Goal: Task Accomplishment & Management: Use online tool/utility

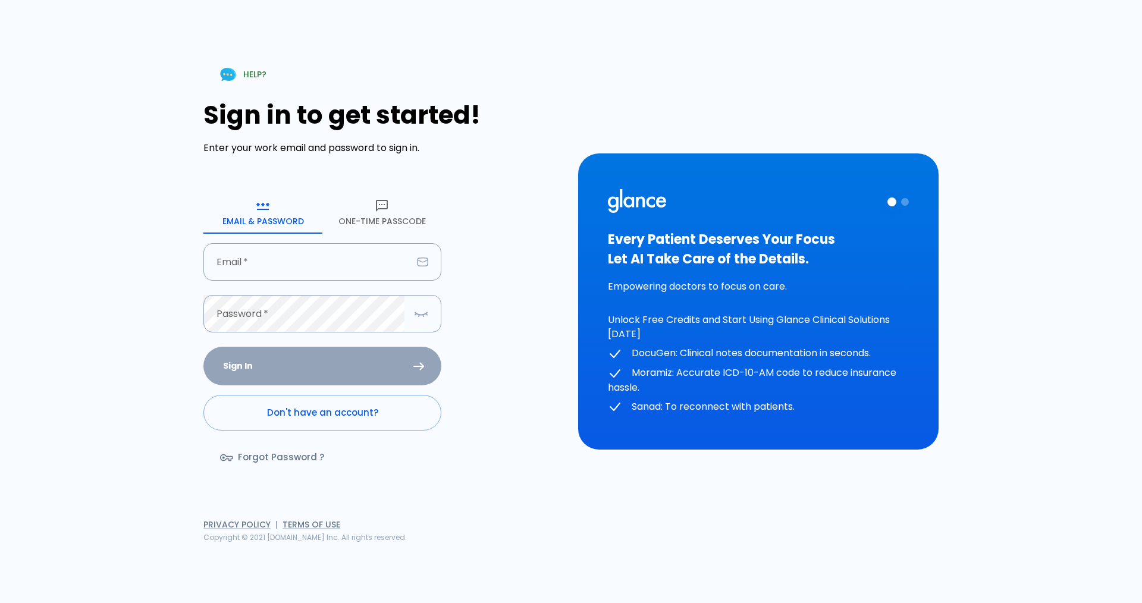
click at [389, 216] on button "One-Time Passcode" at bounding box center [381, 212] width 119 height 43
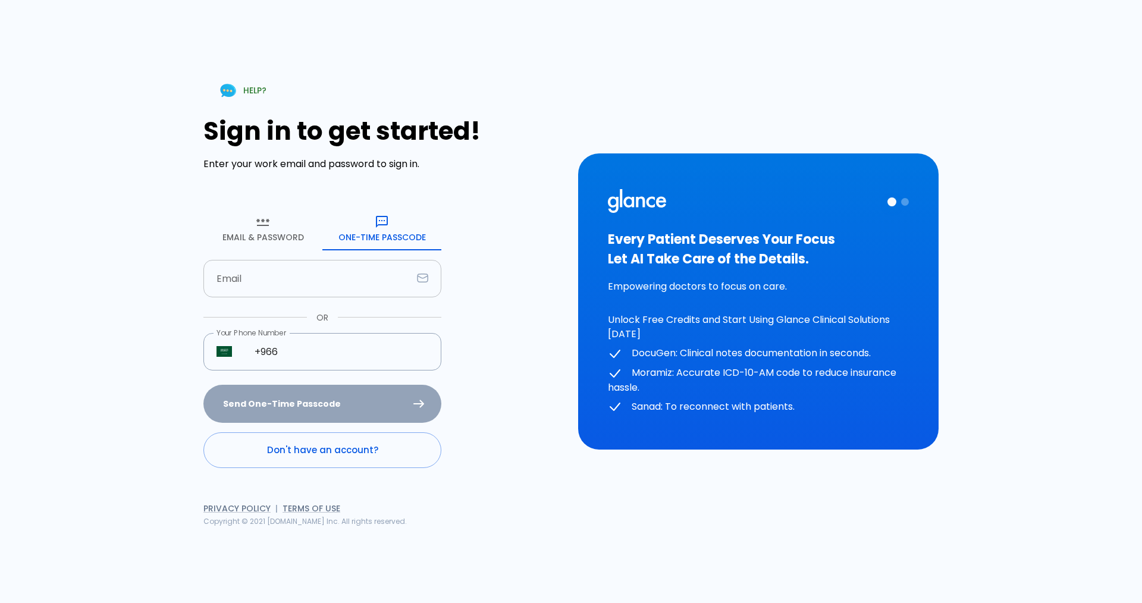
click at [283, 278] on input "Email" at bounding box center [307, 278] width 209 height 37
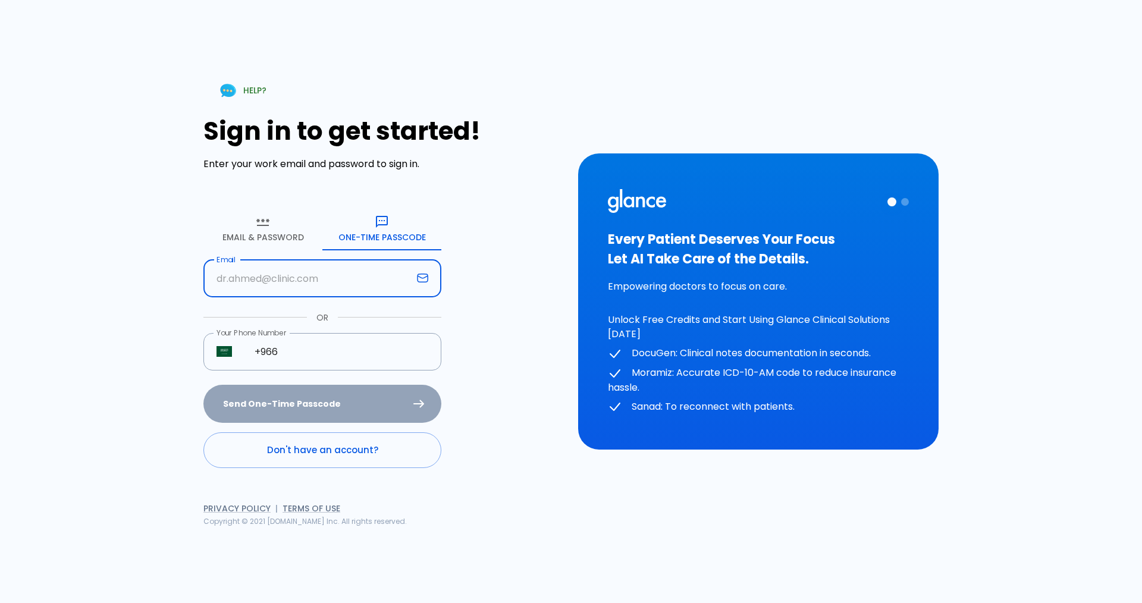
type input "[EMAIL_ADDRESS][DOMAIN_NAME]"
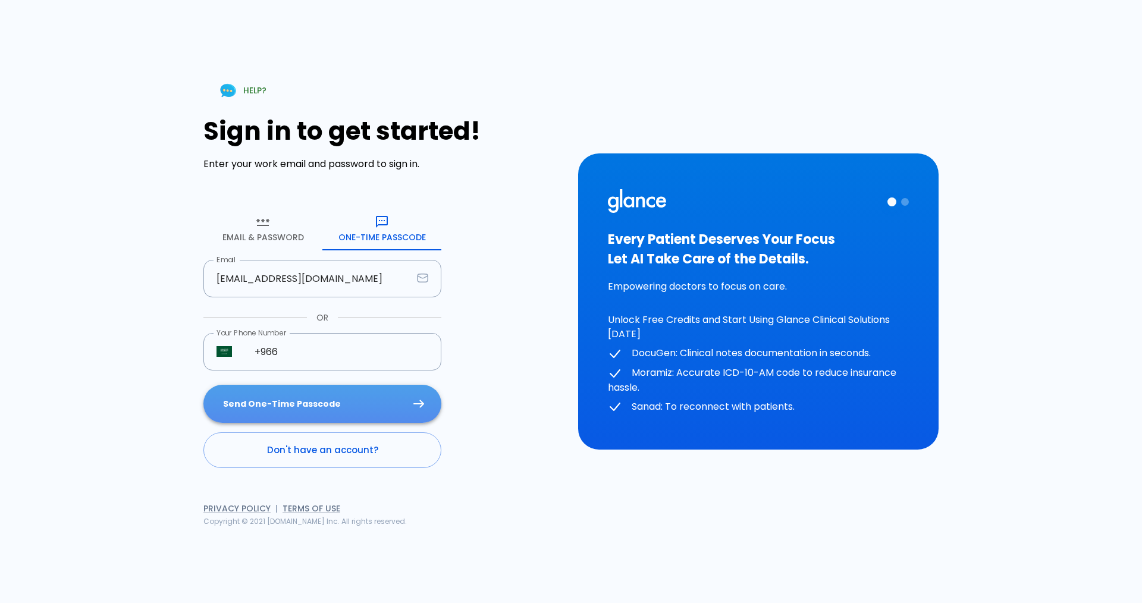
click at [300, 409] on button "Send One-Time Passcode" at bounding box center [322, 404] width 238 height 39
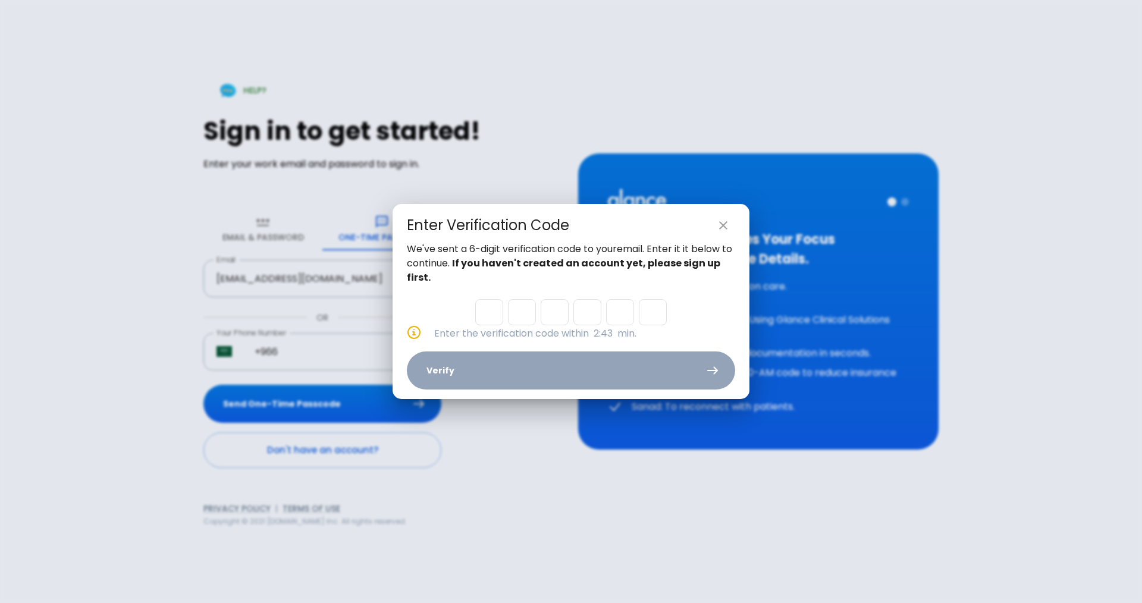
type input "1"
type input "0"
type input "4"
type input "0"
type input "4"
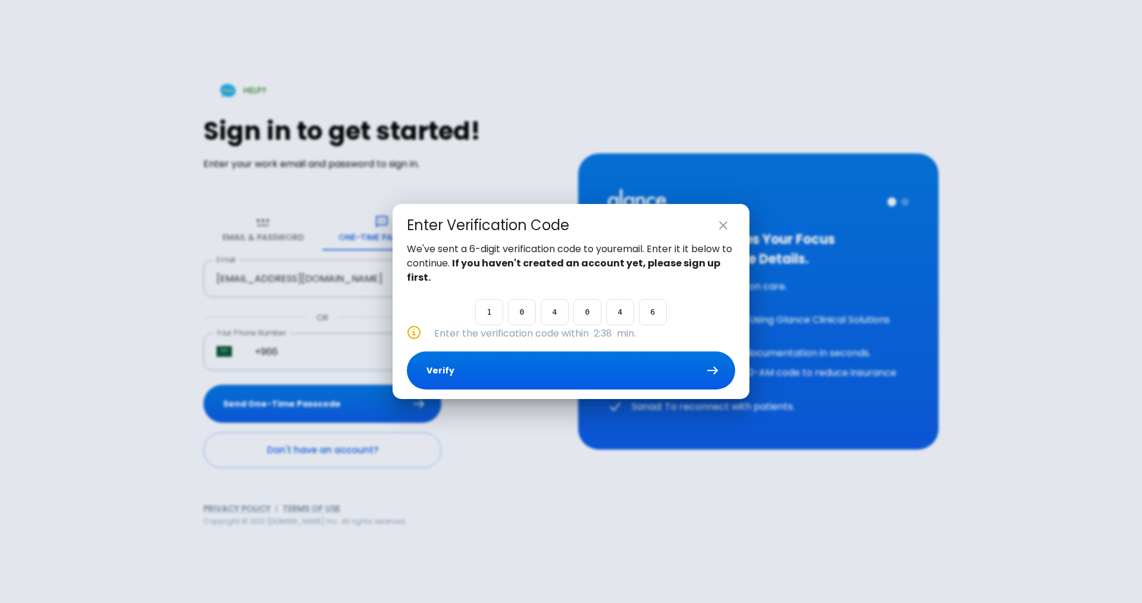
type input "6"
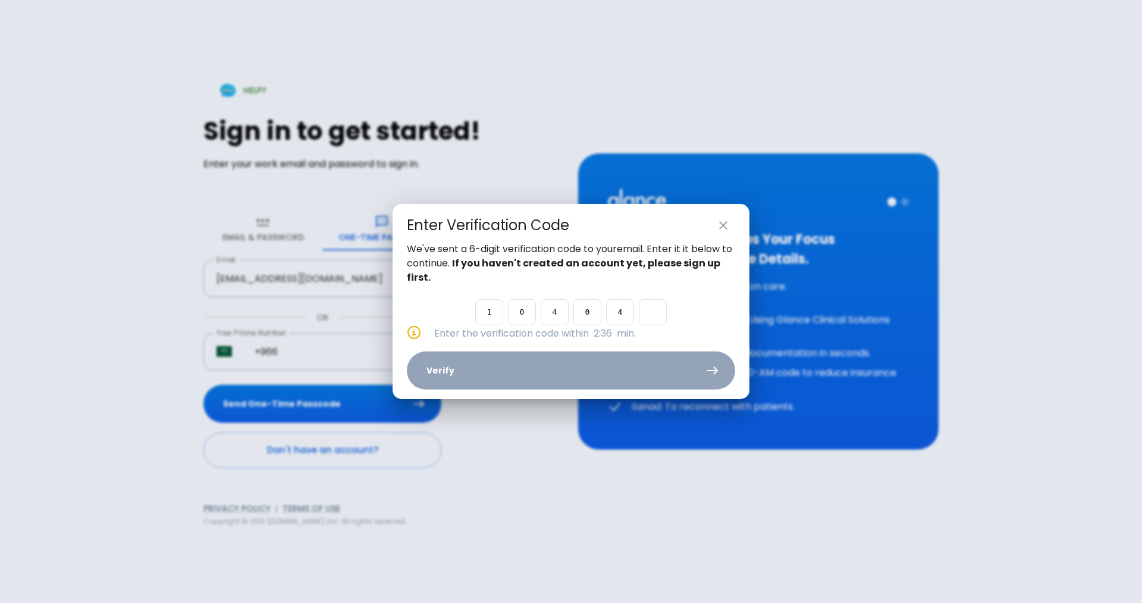
type input "7"
type input "1"
type input "0"
type input "4"
type input "0"
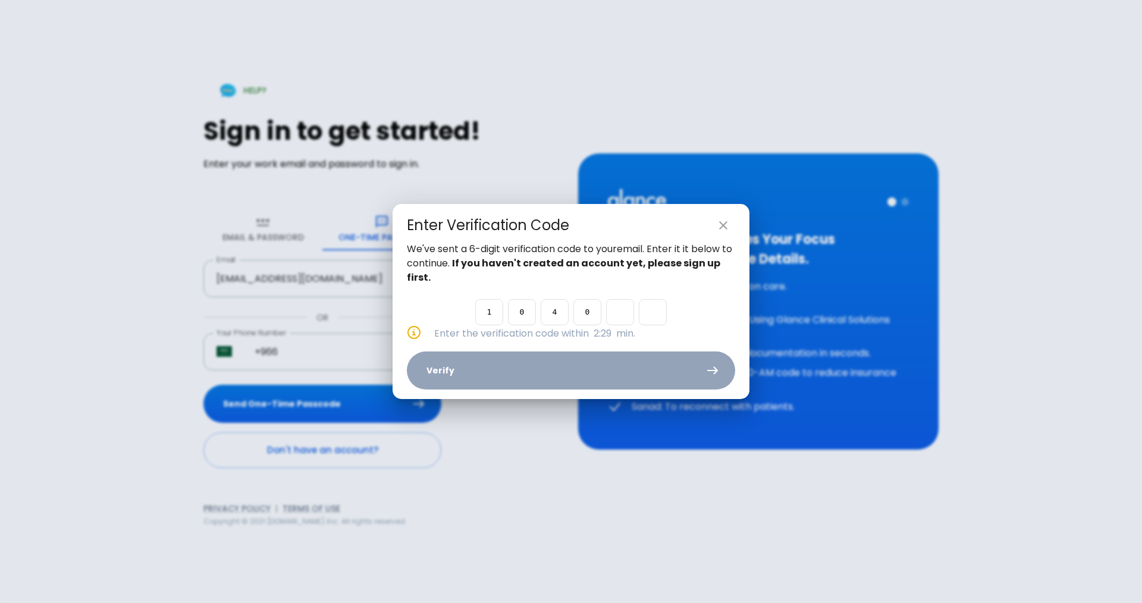
type input "4"
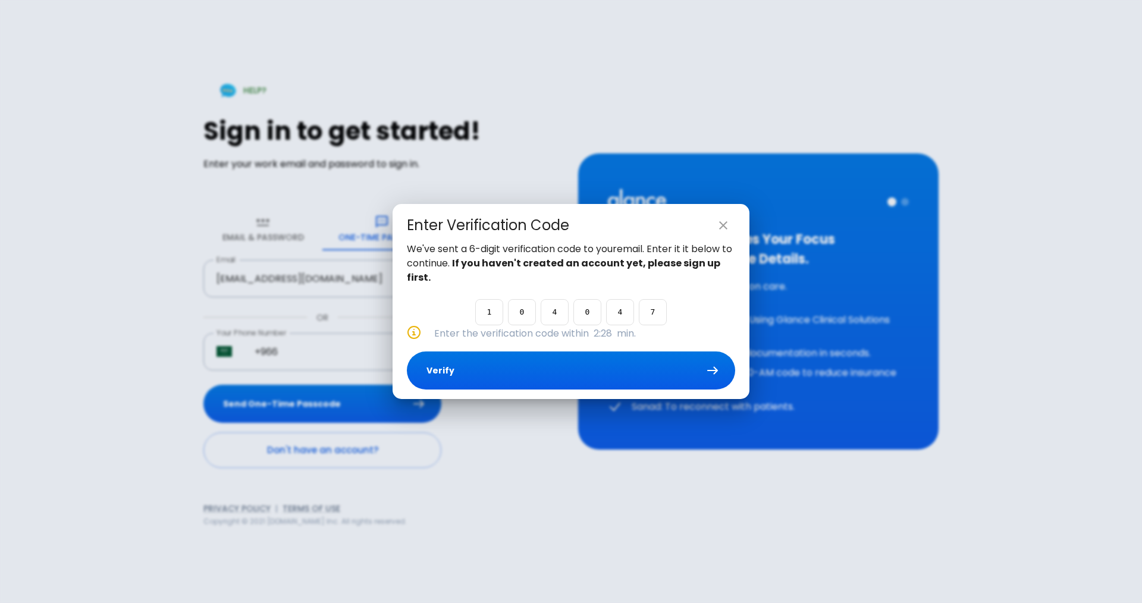
type input "7"
click at [565, 379] on button "Verify" at bounding box center [571, 371] width 328 height 39
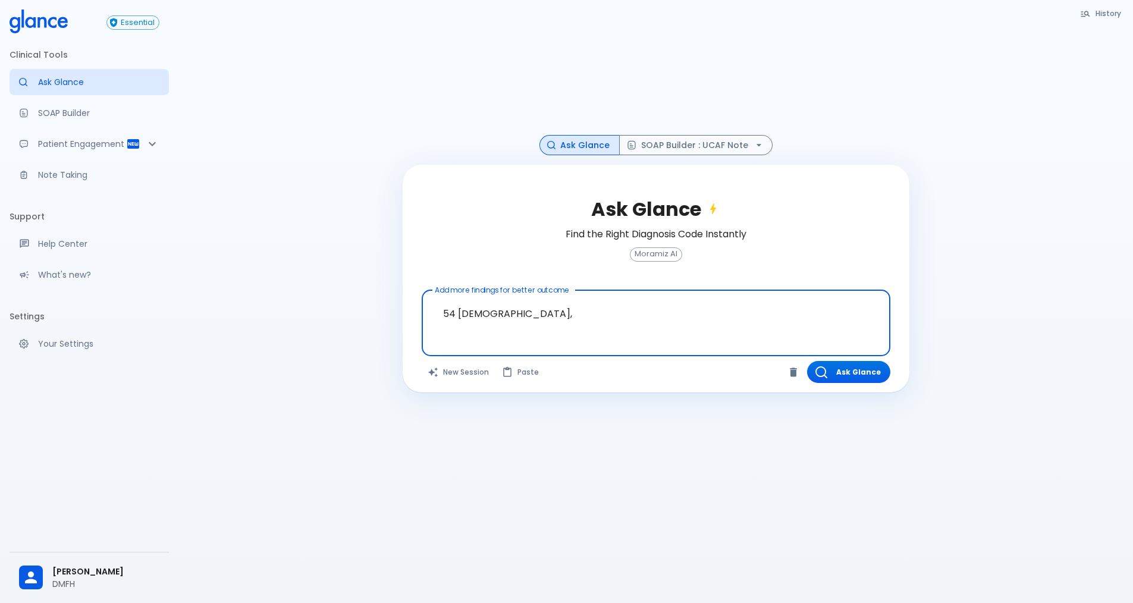
paste textarea "Morning [MEDICAL_DATA], Dx RA HCQ 5 years Lab RF/CCP negative Since this year m…"
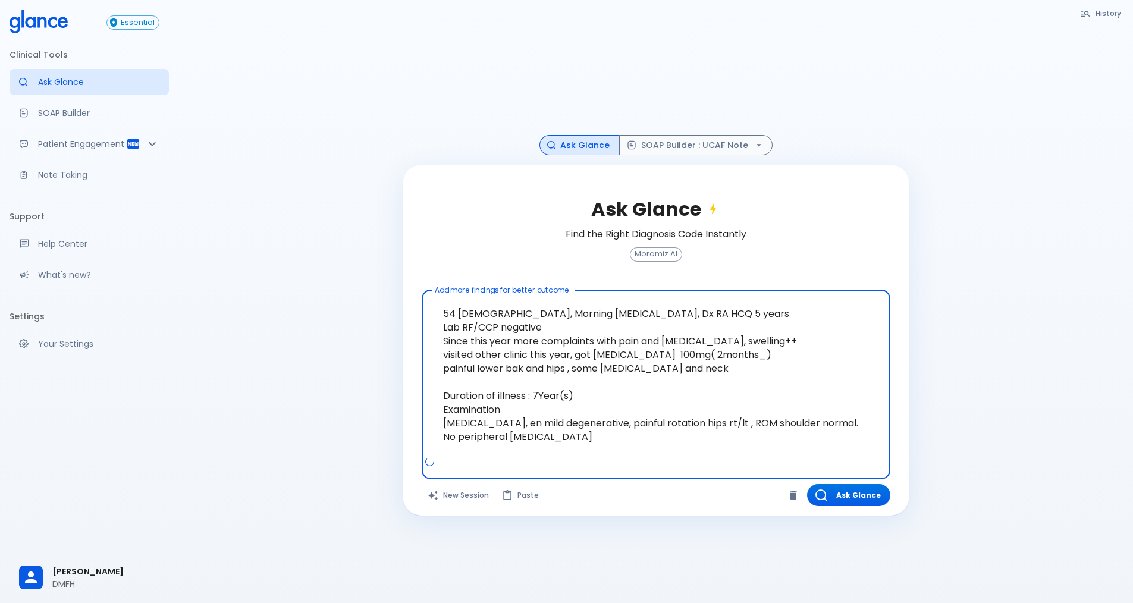
click at [595, 312] on textarea "54 [DEMOGRAPHIC_DATA], Morning [MEDICAL_DATA], Dx RA HCQ 5 years Lab RF/CCP neg…" at bounding box center [656, 375] width 452 height 161
click at [517, 368] on textarea "54 [DEMOGRAPHIC_DATA], Morning [MEDICAL_DATA], Dx RA HCQ 5 years Lab RF/CCP neg…" at bounding box center [656, 375] width 452 height 161
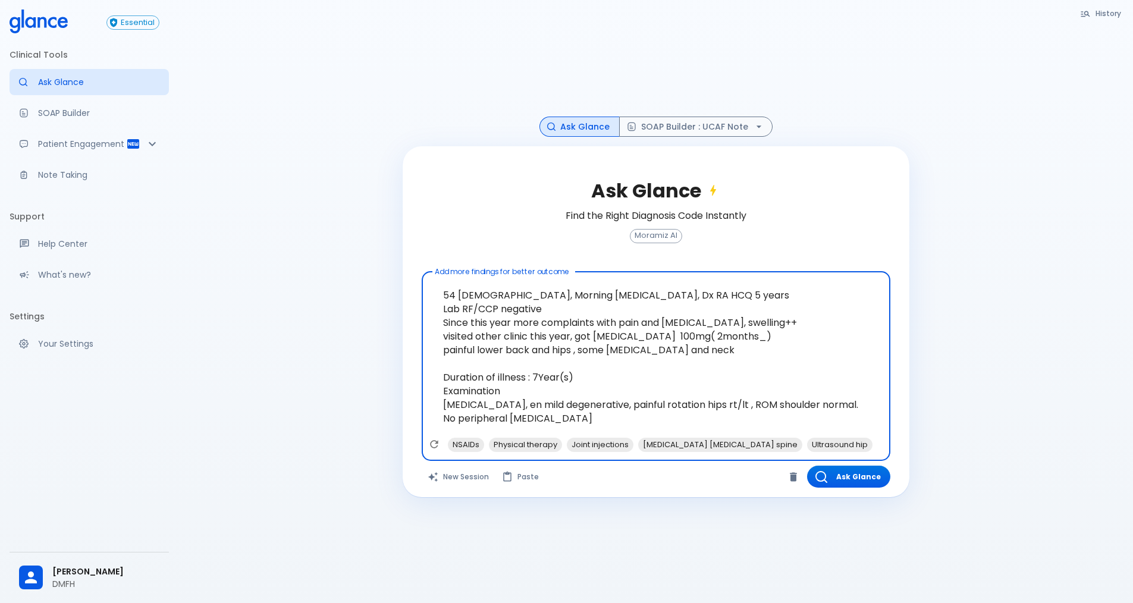
scroll to position [29, 0]
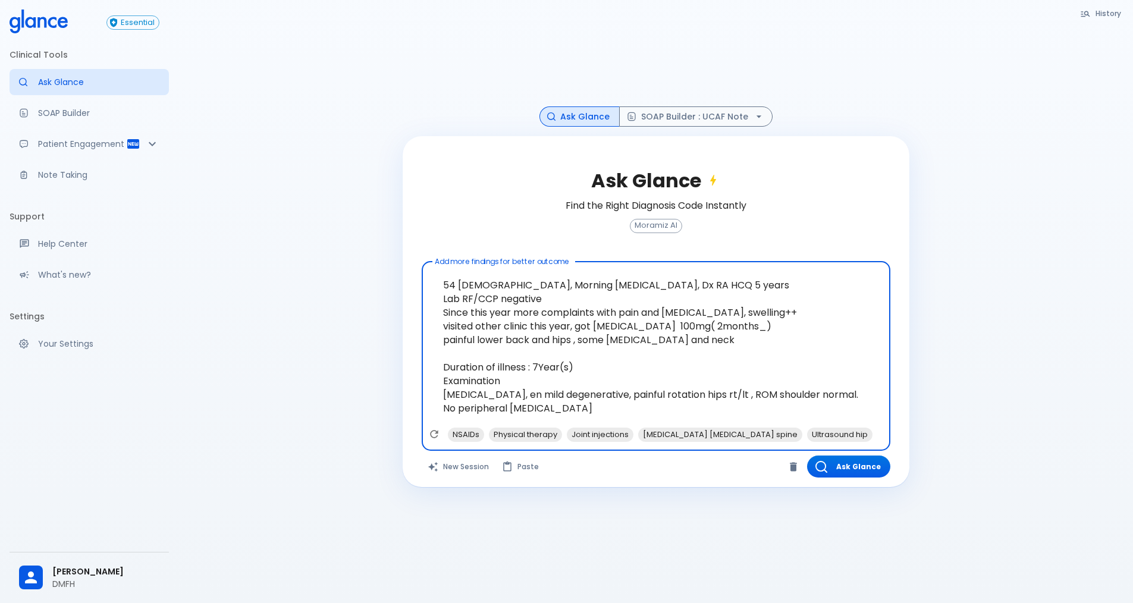
click at [524, 394] on textarea "54 [DEMOGRAPHIC_DATA], Morning [MEDICAL_DATA], Dx RA HCQ 5 years Lab RF/CCP neg…" at bounding box center [656, 346] width 452 height 161
click at [576, 411] on textarea "54 [DEMOGRAPHIC_DATA], Morning [MEDICAL_DATA], Dx RA HCQ 5 years Lab RF/CCP neg…" at bounding box center [656, 346] width 452 height 161
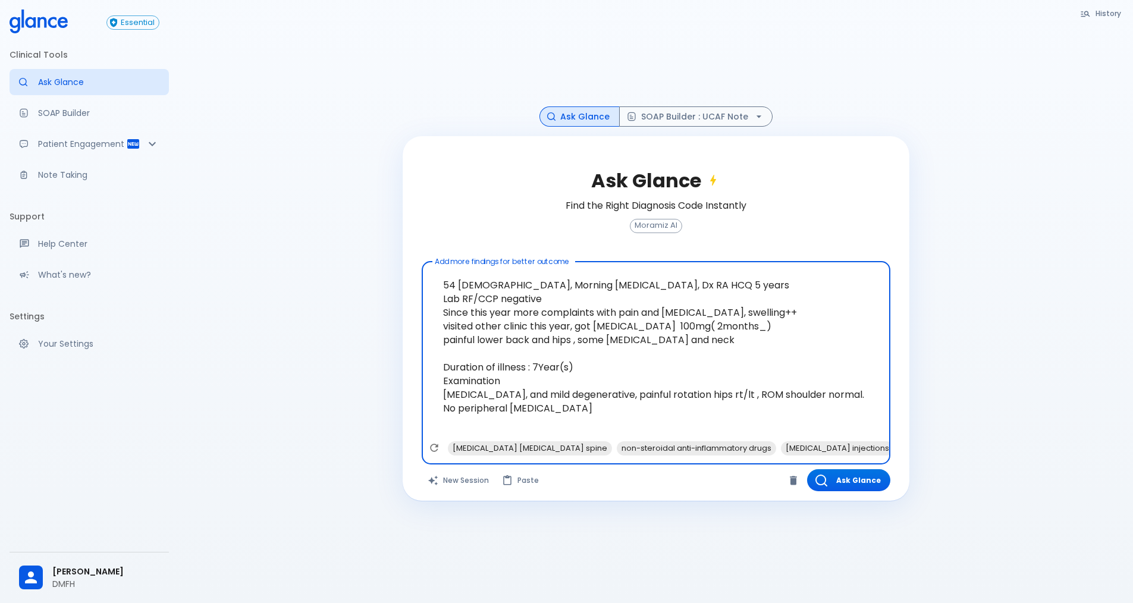
paste textarea "lab in Yamen ccp 7.9 rf 5.7 [PERSON_NAME] negative vit d 28 uric acid 469 esr 35"
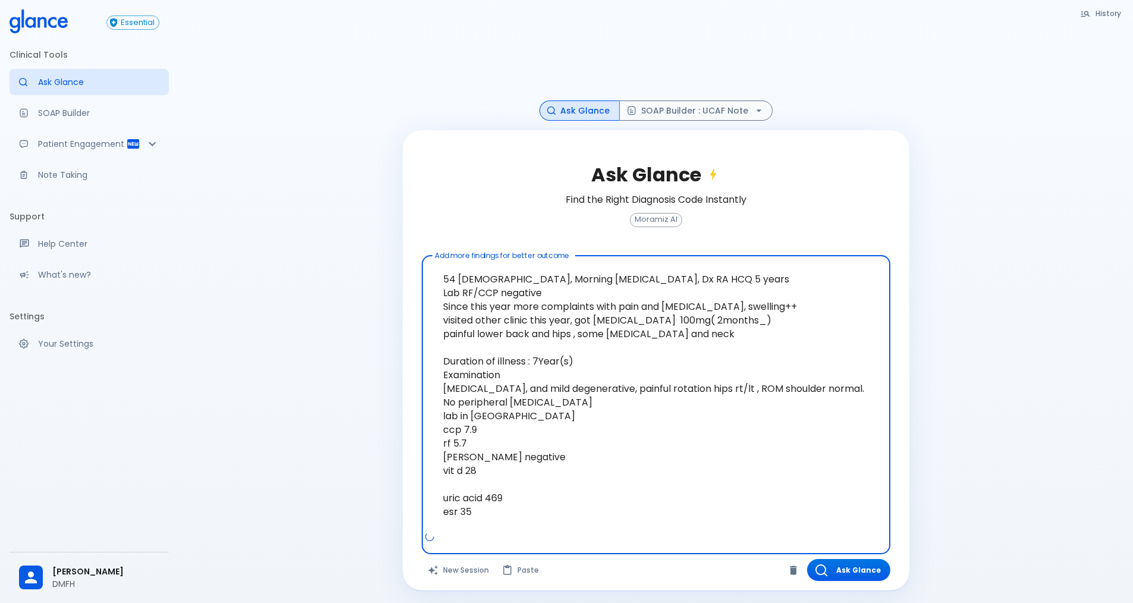
scroll to position [36, 0]
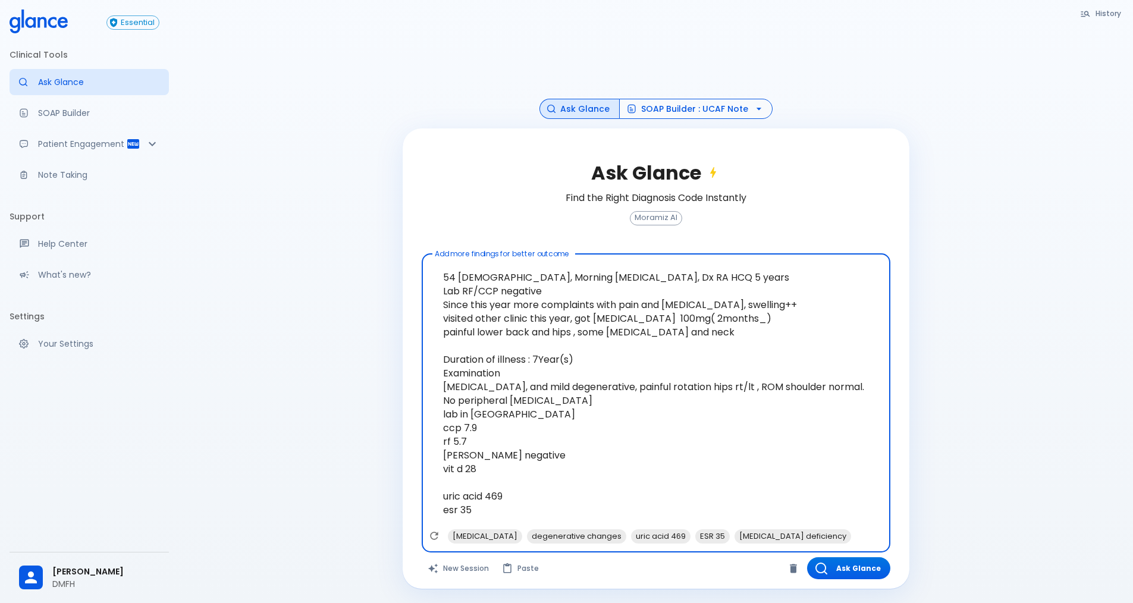
type textarea "54 [DEMOGRAPHIC_DATA], Morning [MEDICAL_DATA], Dx RA HCQ 5 years Lab RF/CCP neg…"
click at [753, 111] on icon "button" at bounding box center [759, 109] width 12 height 12
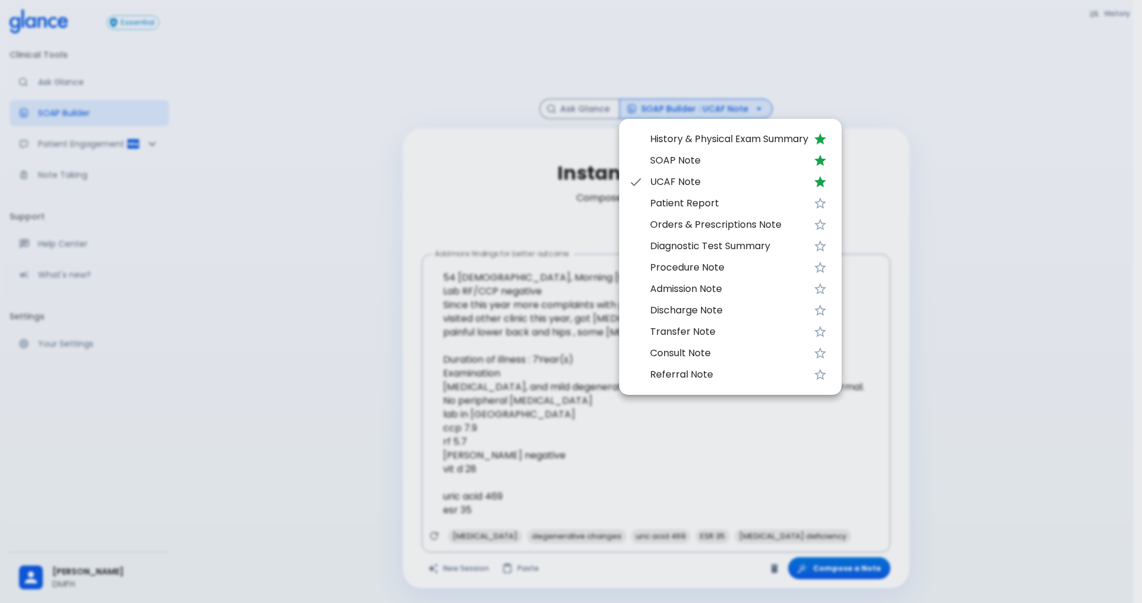
click at [696, 180] on span "UCAF Note" at bounding box center [729, 182] width 158 height 14
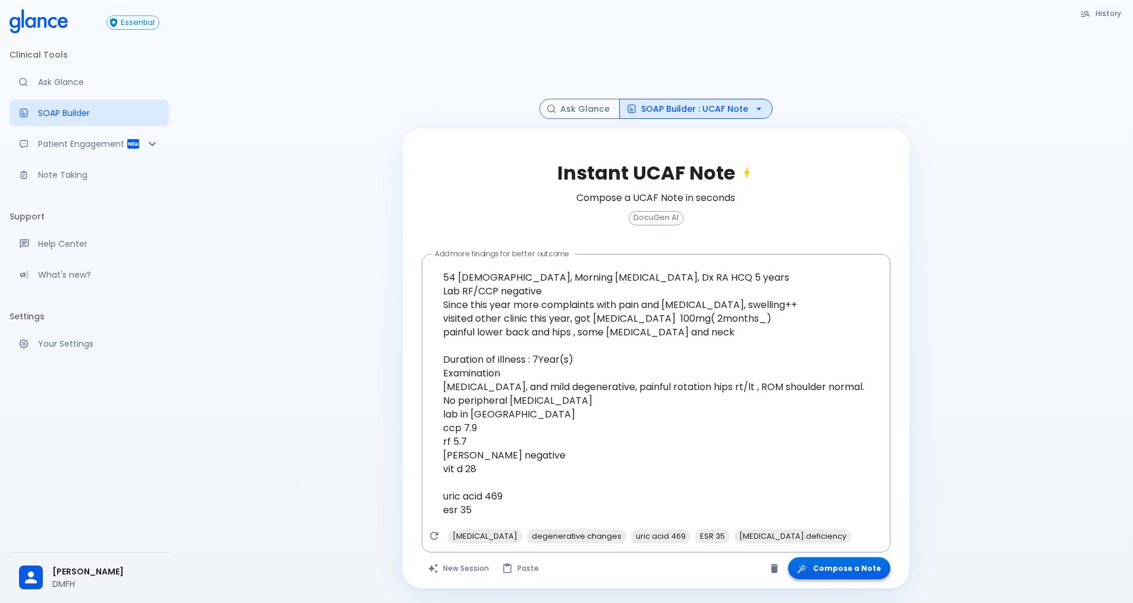
click at [841, 573] on button "Compose a Note" at bounding box center [839, 568] width 102 height 22
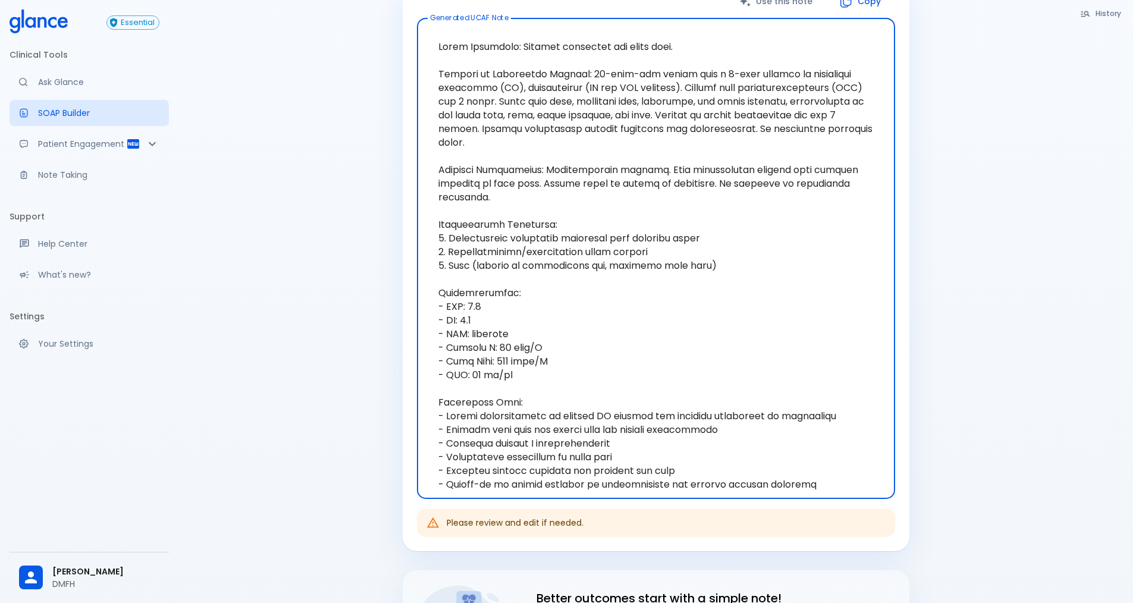
scroll to position [266, 0]
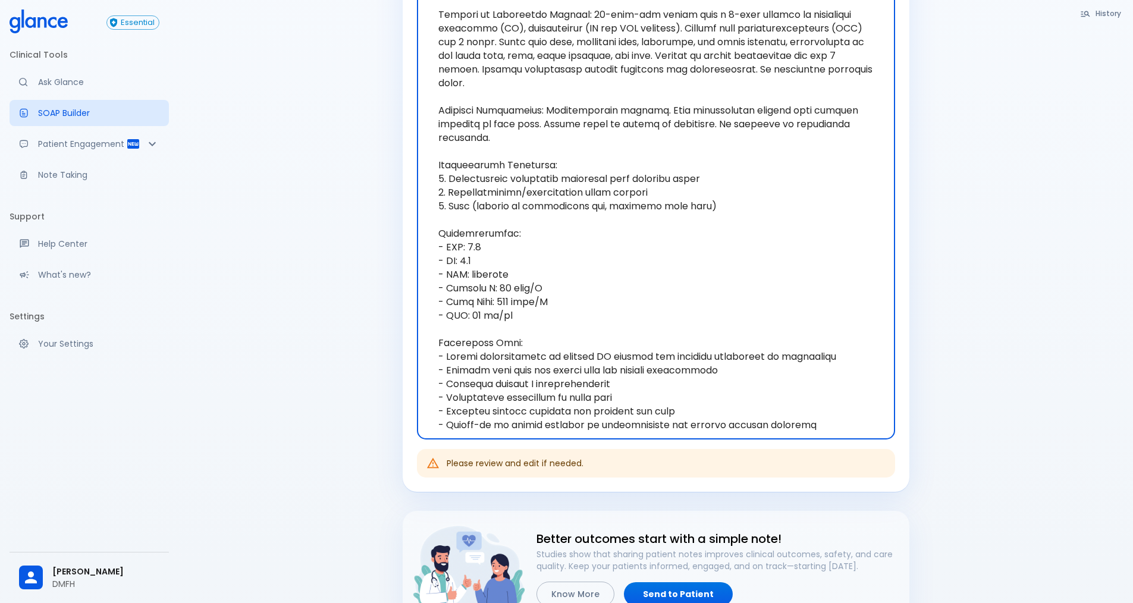
click at [804, 397] on textarea "Generated UCAF Note" at bounding box center [656, 199] width 462 height 462
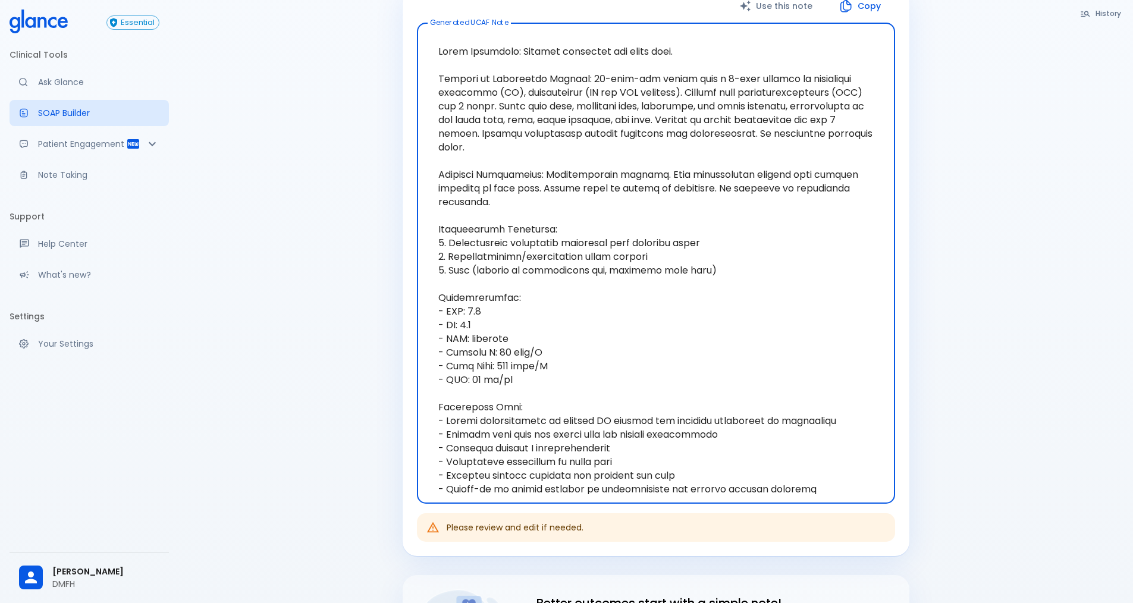
scroll to position [0, 0]
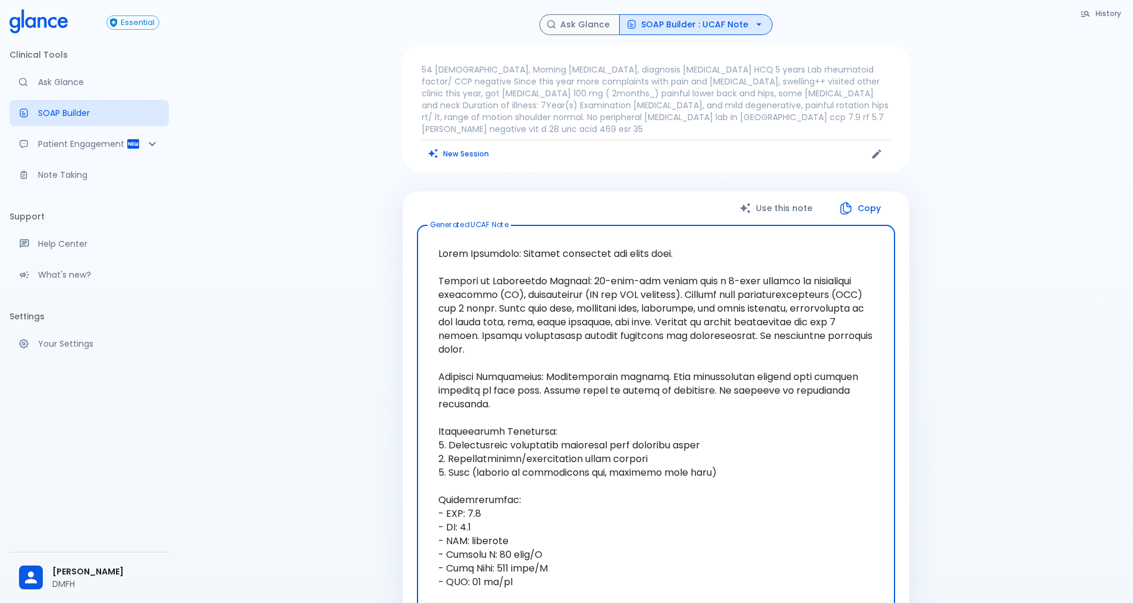
drag, startPoint x: 815, startPoint y: 398, endPoint x: 434, endPoint y: 240, distance: 412.8
click at [434, 240] on textarea "Generated UCAF Note" at bounding box center [656, 466] width 462 height 462
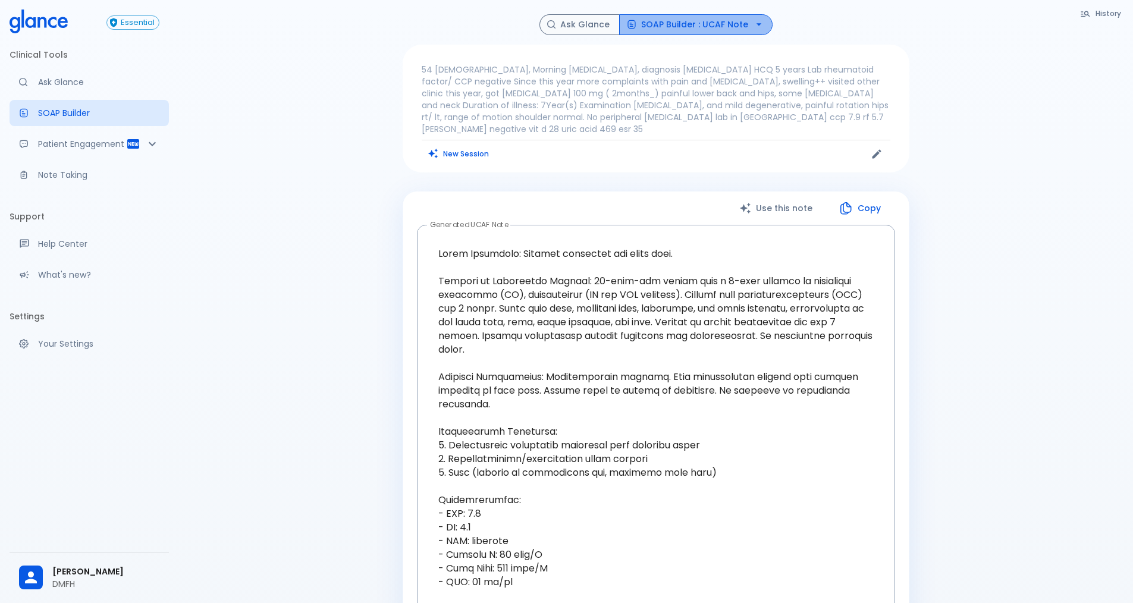
click at [758, 28] on icon "button" at bounding box center [759, 24] width 12 height 12
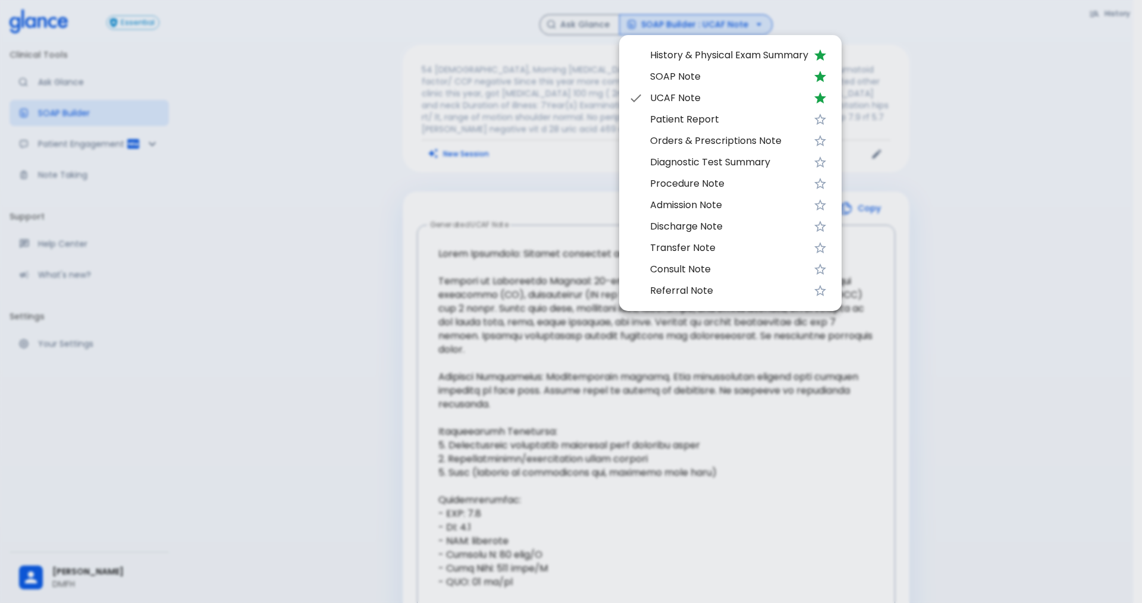
click at [346, 84] on div at bounding box center [571, 301] width 1142 height 603
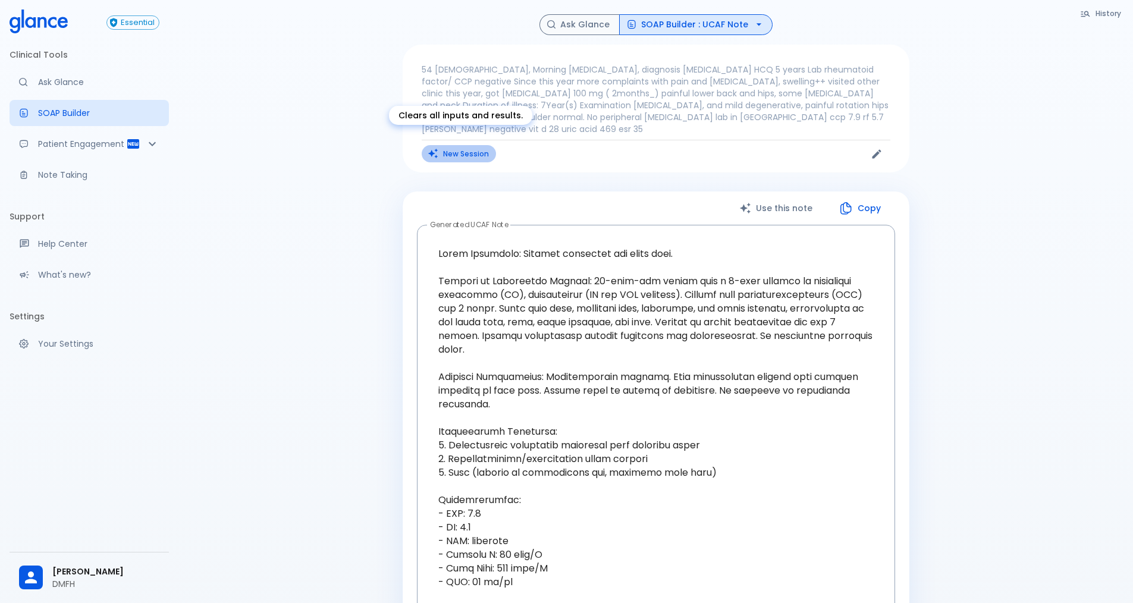
click at [472, 145] on button "New Session" at bounding box center [459, 153] width 74 height 17
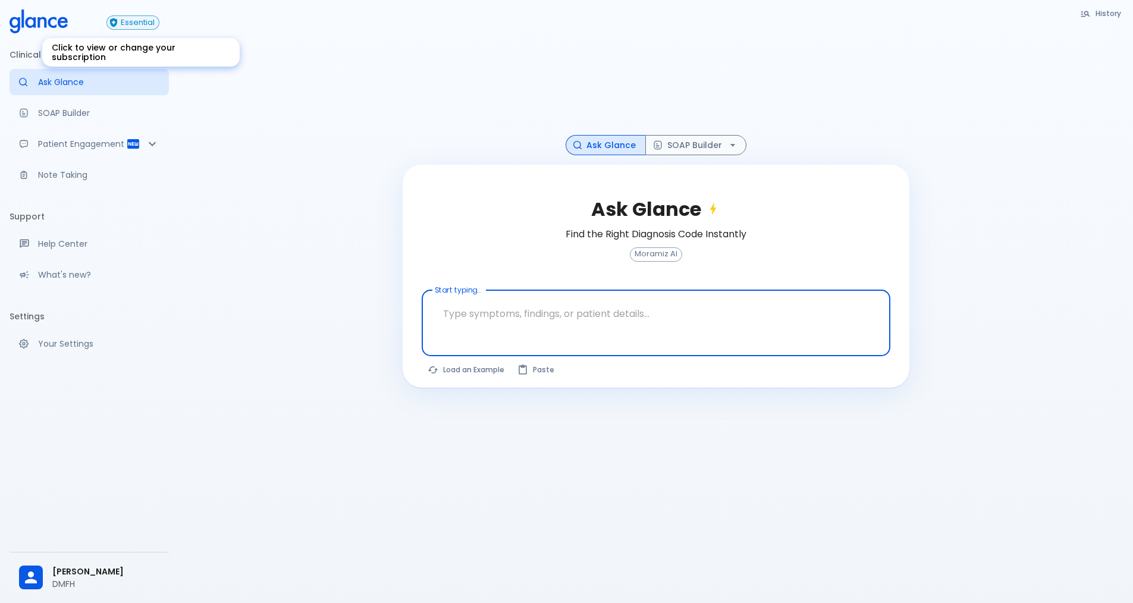
click at [121, 23] on span "Essential" at bounding box center [138, 22] width 42 height 9
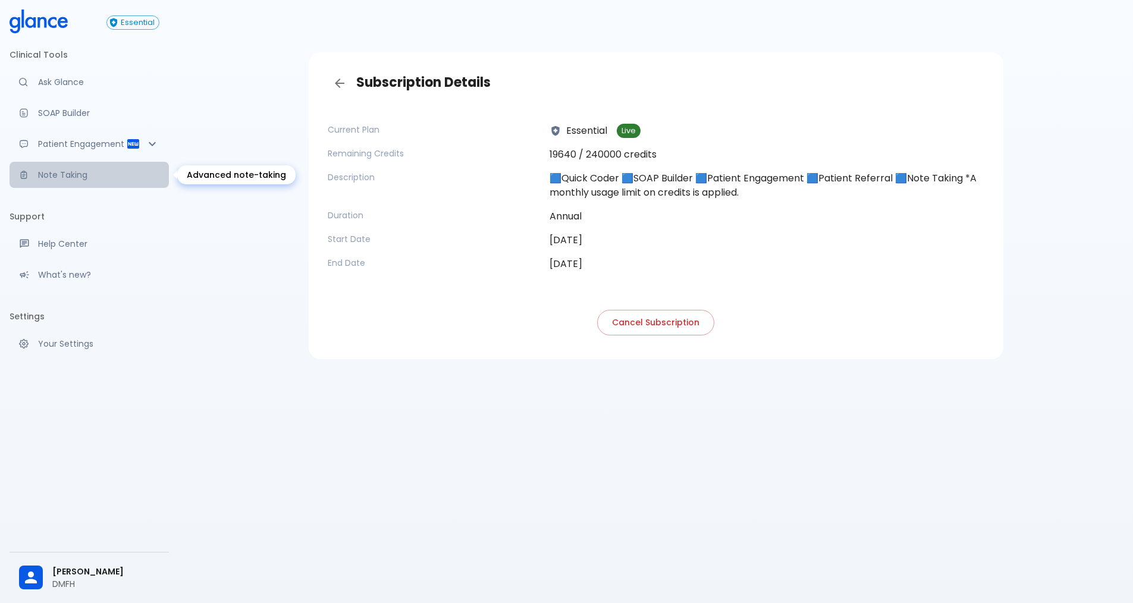
click at [58, 174] on p "Note Taking" at bounding box center [98, 175] width 121 height 12
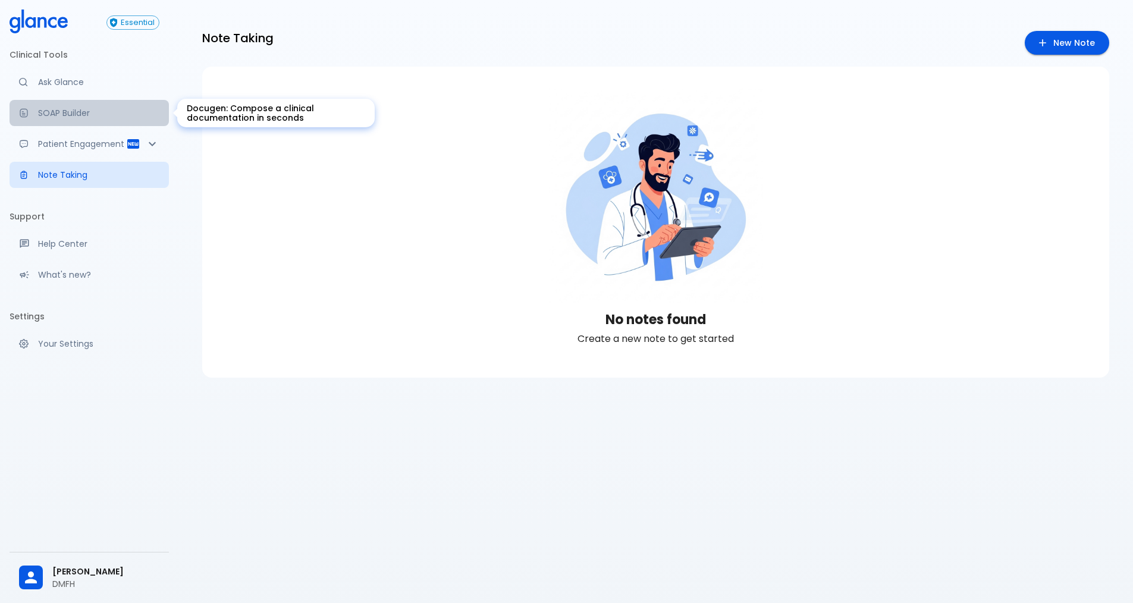
click at [55, 112] on p "SOAP Builder" at bounding box center [98, 113] width 121 height 12
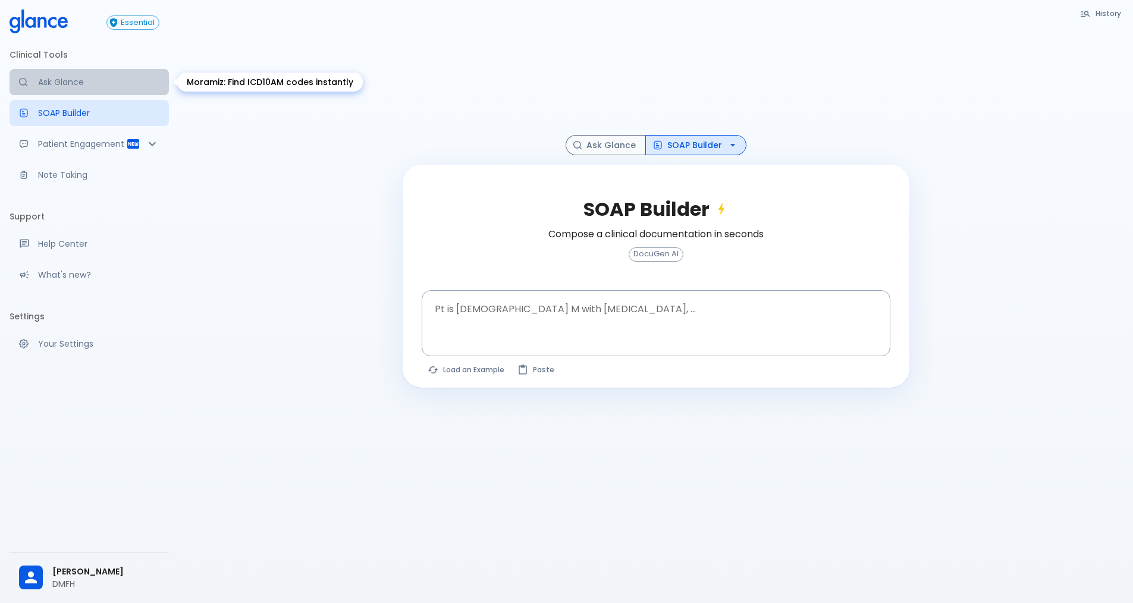
click at [62, 79] on p "Ask Glance" at bounding box center [98, 82] width 121 height 12
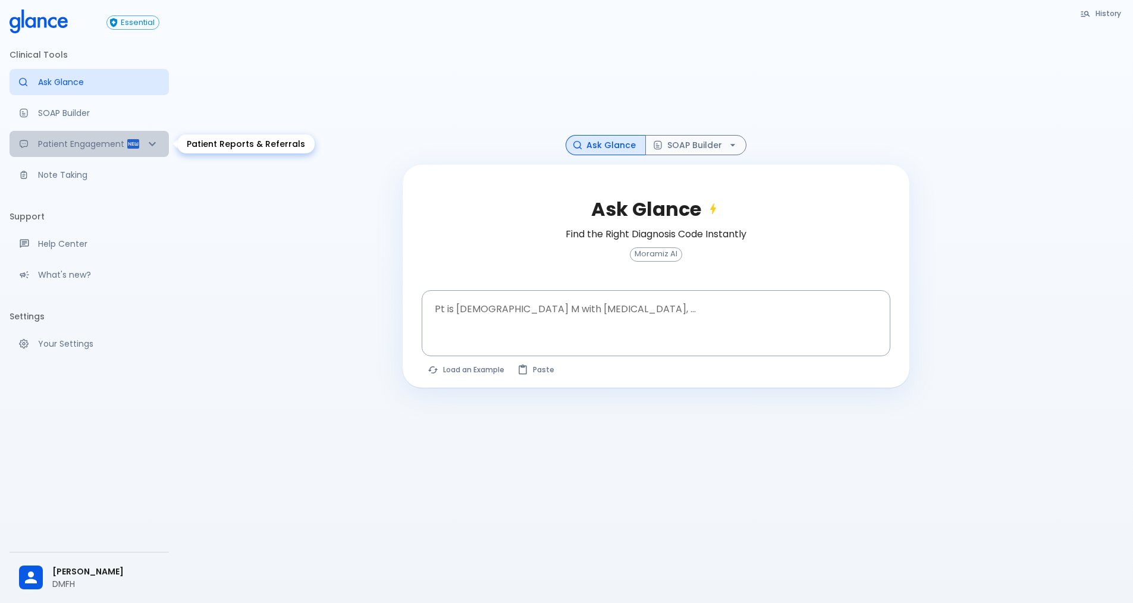
click at [64, 141] on p "Patient Engagement" at bounding box center [82, 144] width 88 height 12
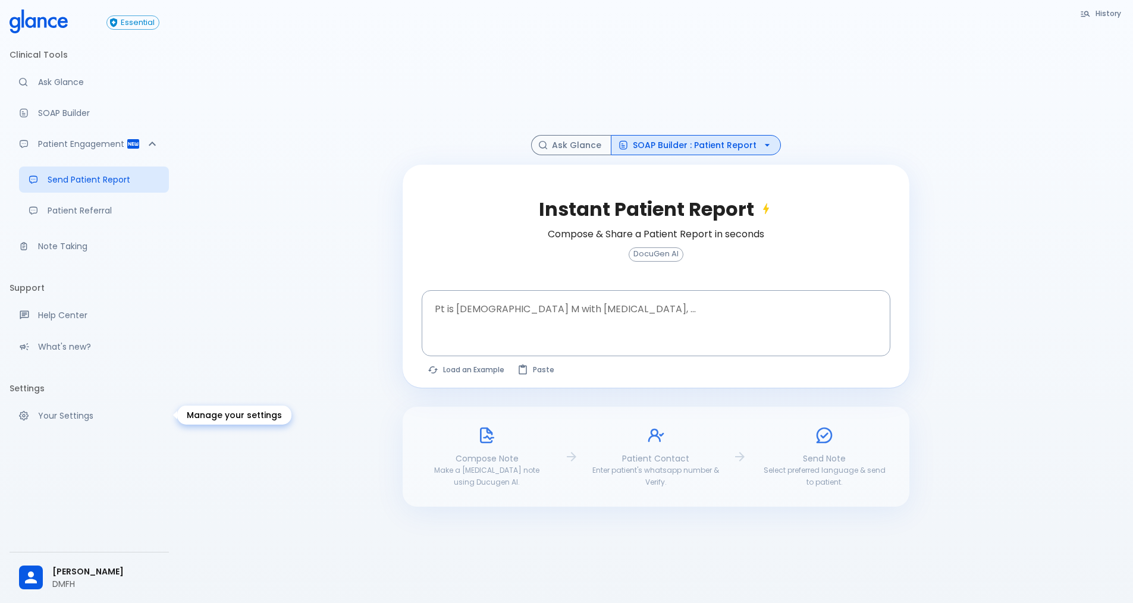
click at [70, 416] on p "Your Settings" at bounding box center [98, 416] width 121 height 12
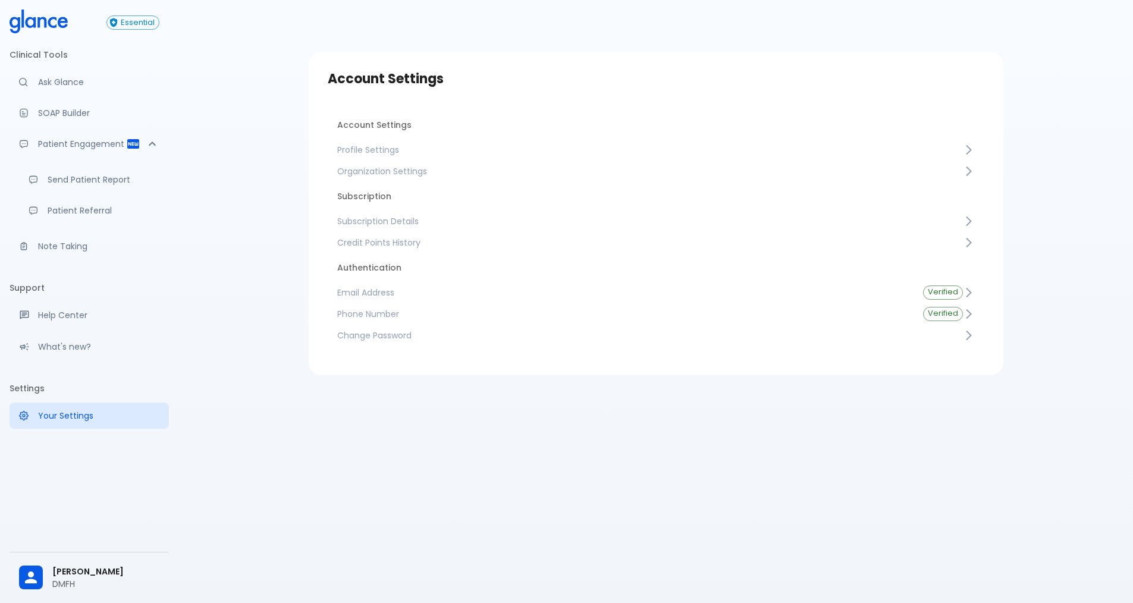
click at [392, 244] on span "Credit Points History" at bounding box center [650, 243] width 626 height 12
